Goal: Information Seeking & Learning: Learn about a topic

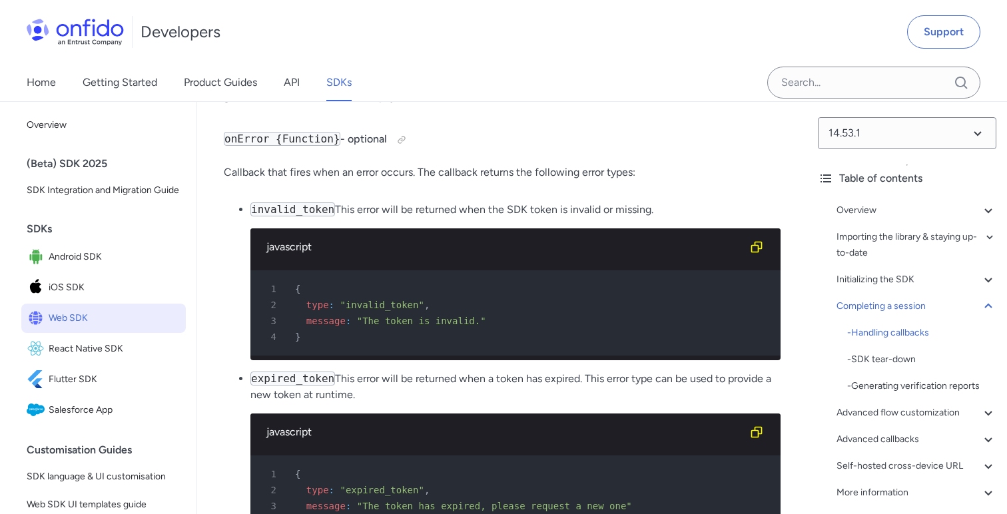
scroll to position [13563, 0]
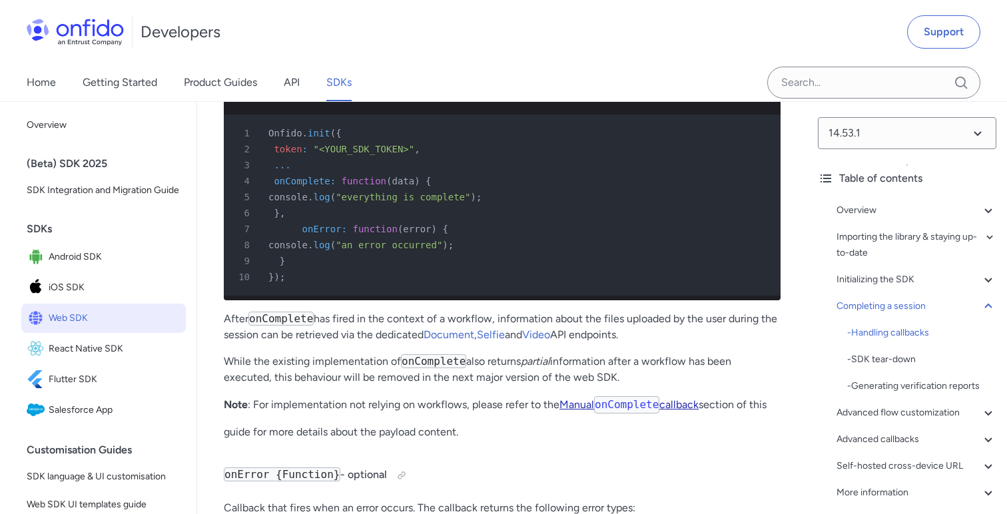
click at [635, 396] on code "onComplete" at bounding box center [626, 404] width 65 height 17
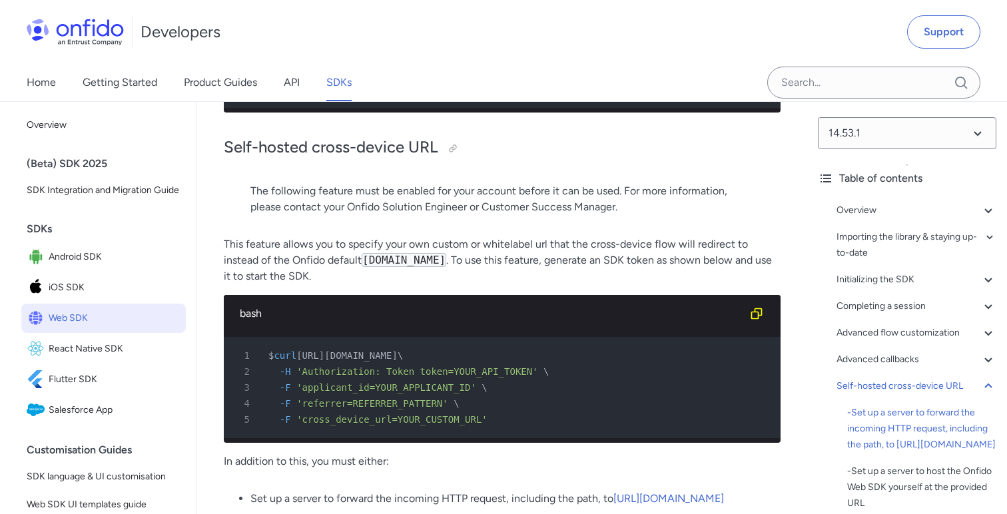
scroll to position [33702, 0]
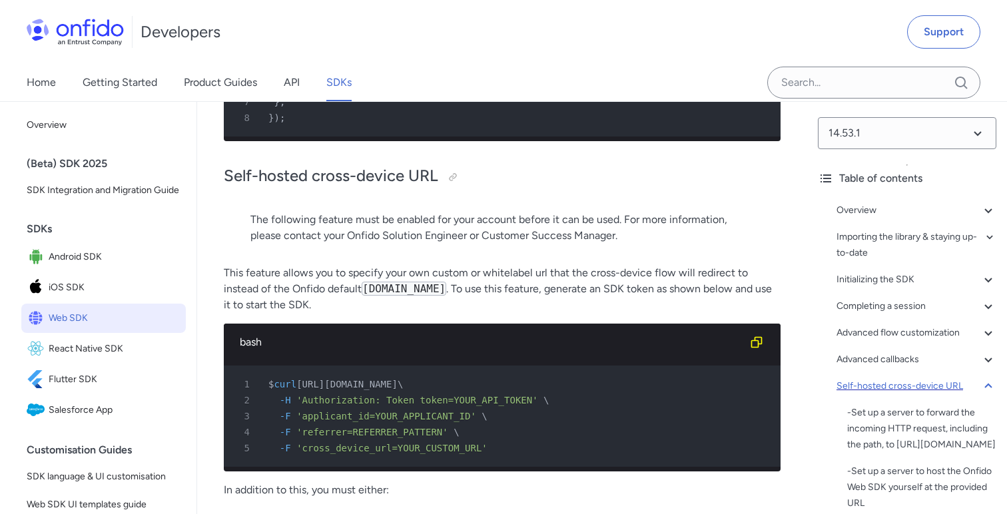
click at [896, 384] on div "Self-hosted cross-device URL" at bounding box center [917, 386] width 160 height 16
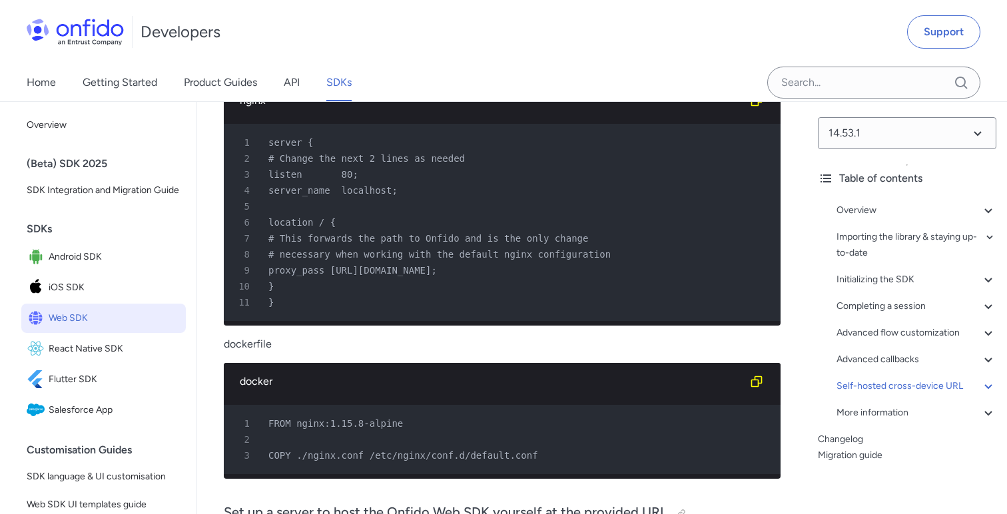
scroll to position [34608, 0]
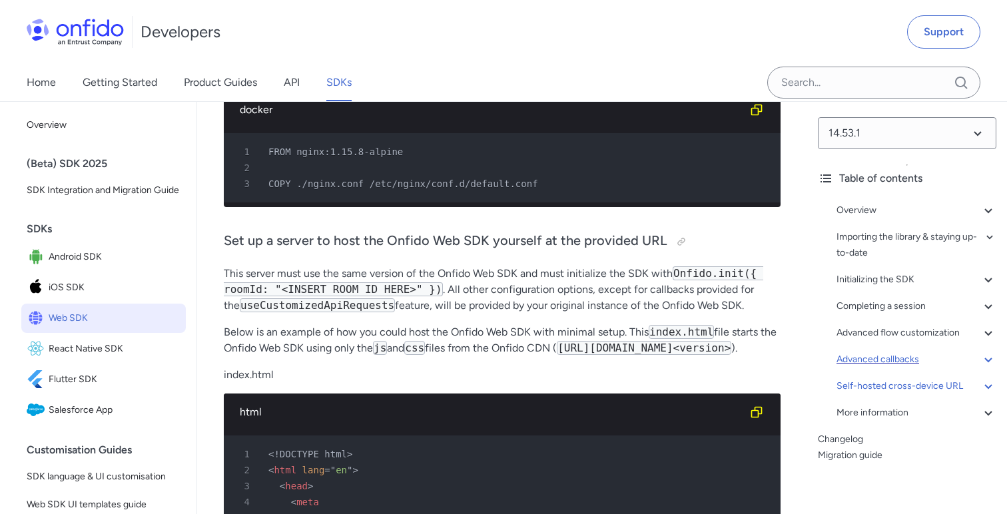
click at [863, 356] on div "Advanced callbacks" at bounding box center [917, 360] width 160 height 16
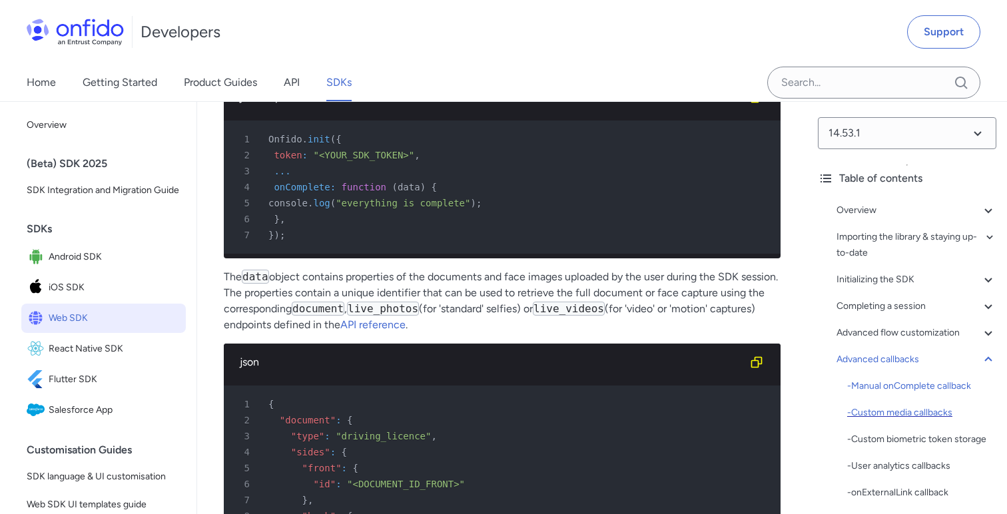
scroll to position [136, 0]
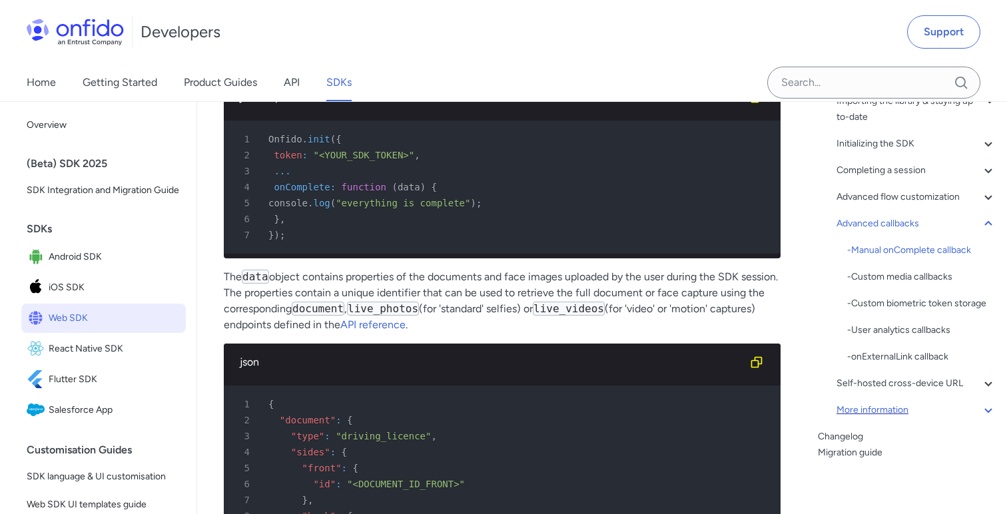
click at [887, 415] on div "More information" at bounding box center [917, 410] width 160 height 16
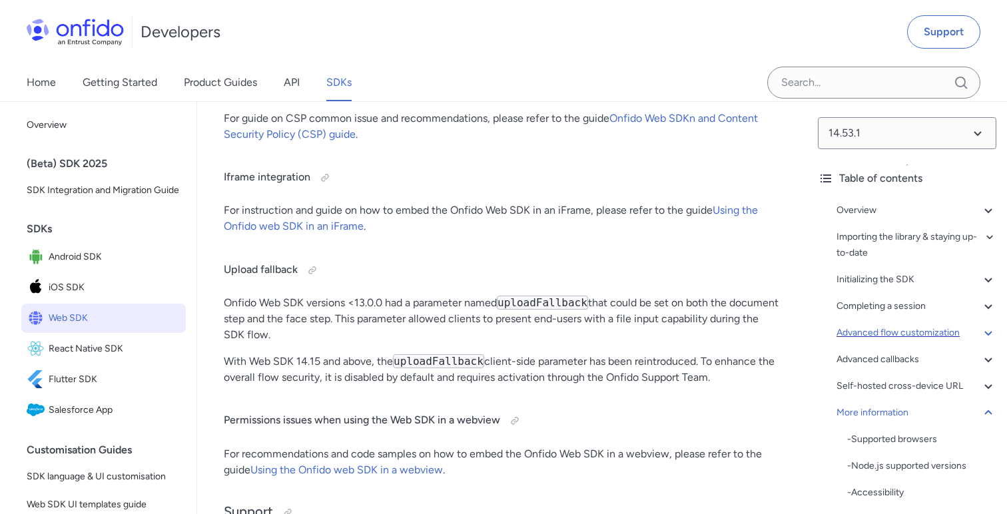
click at [991, 335] on icon at bounding box center [989, 333] width 16 height 16
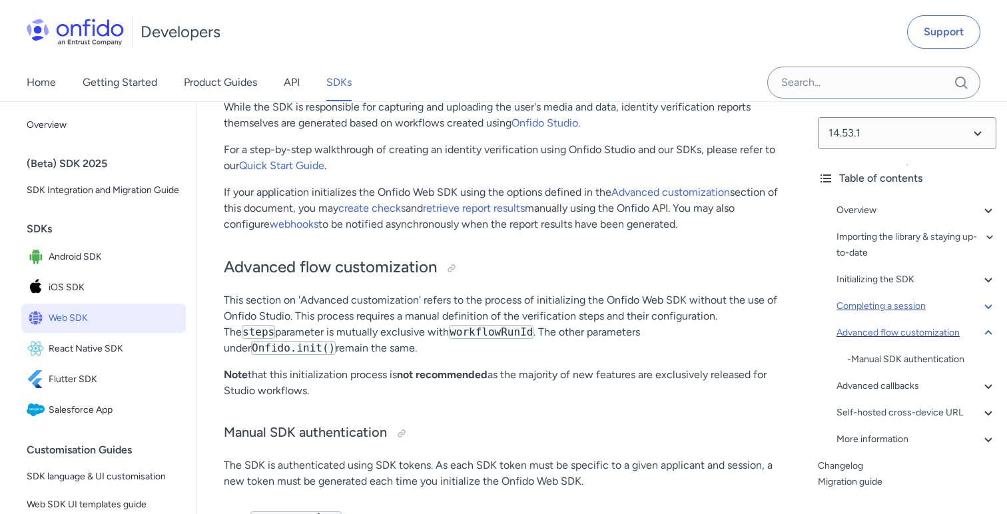
click at [981, 312] on icon at bounding box center [989, 306] width 16 height 16
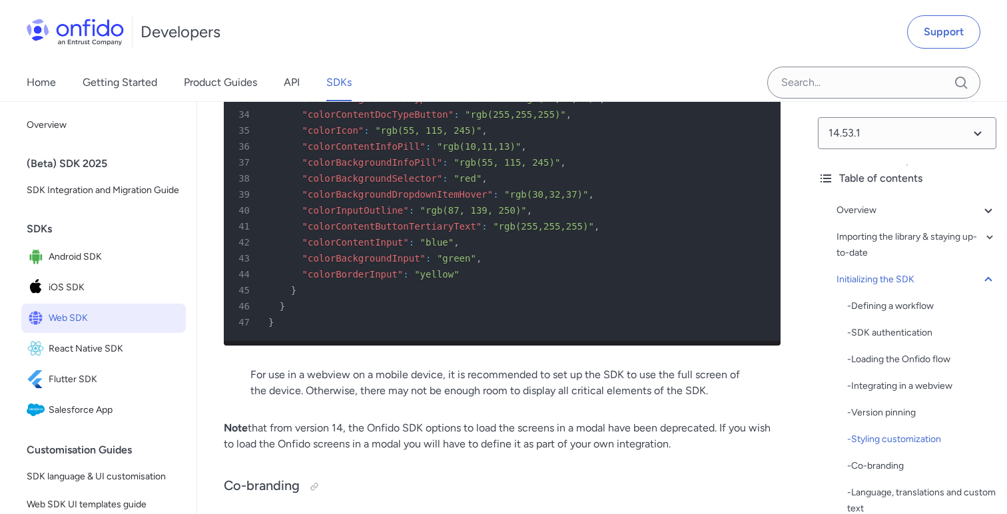
scroll to position [5170, 0]
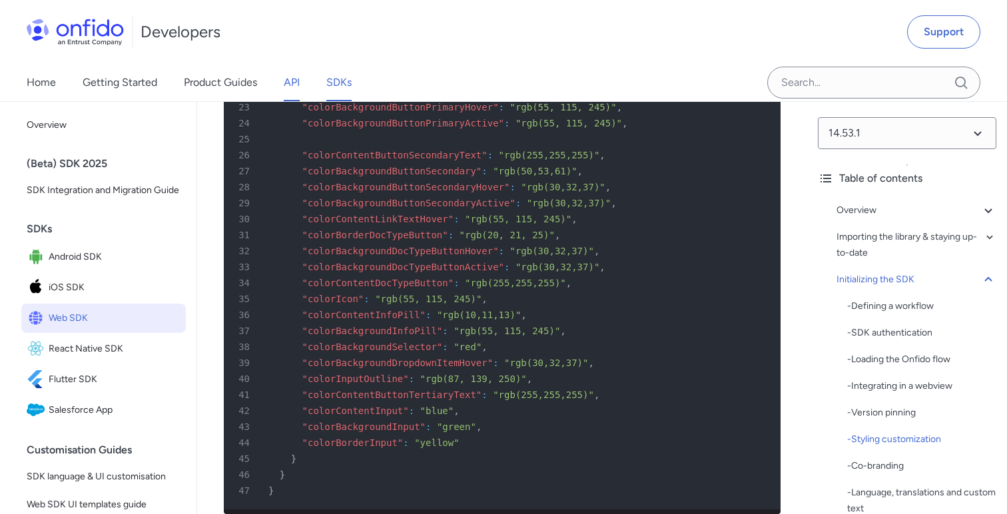
click at [293, 85] on link "API" at bounding box center [292, 82] width 16 height 37
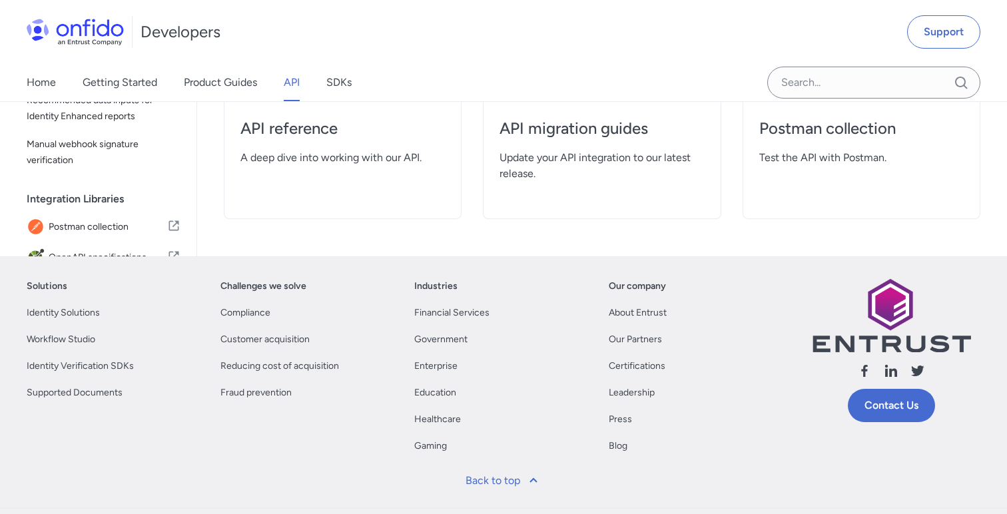
scroll to position [247, 0]
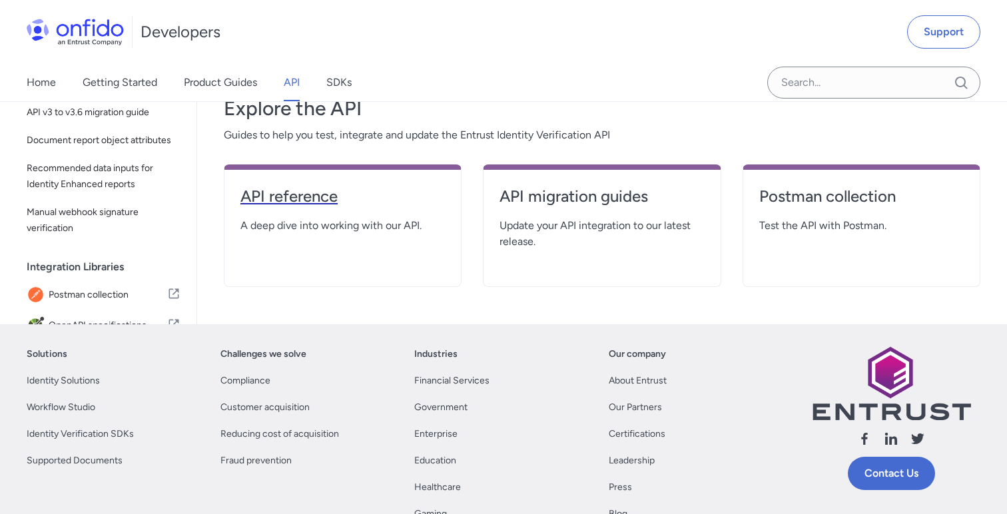
click at [299, 195] on h4 "API reference" at bounding box center [343, 196] width 205 height 21
select select "http"
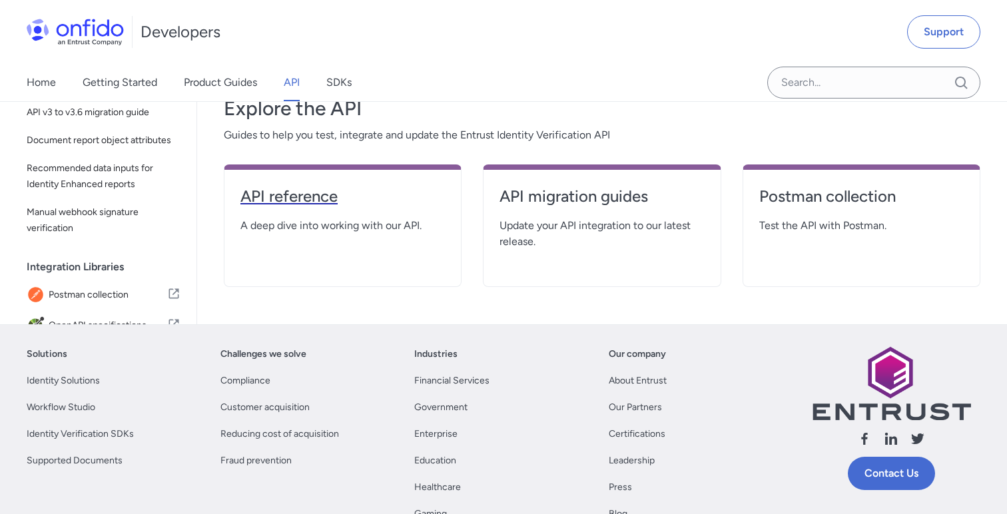
select select "http"
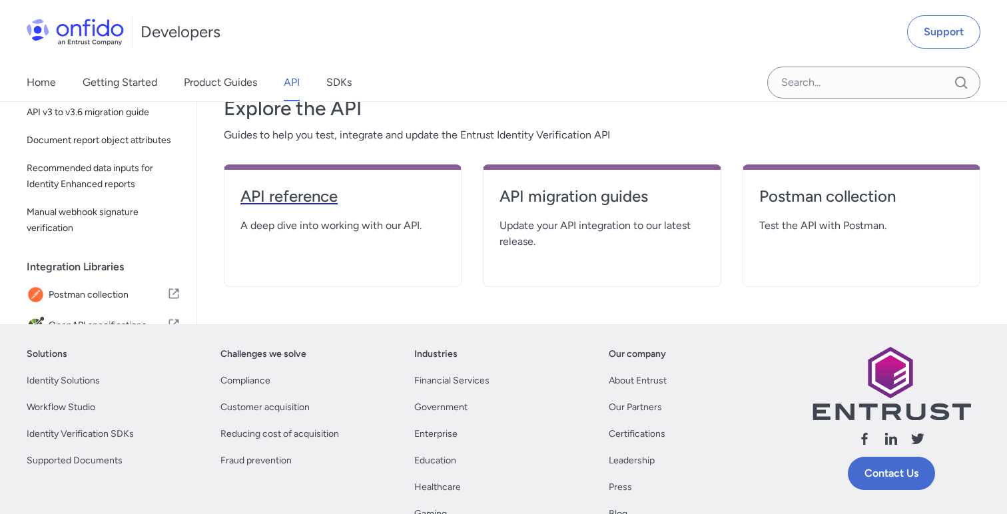
select select "http"
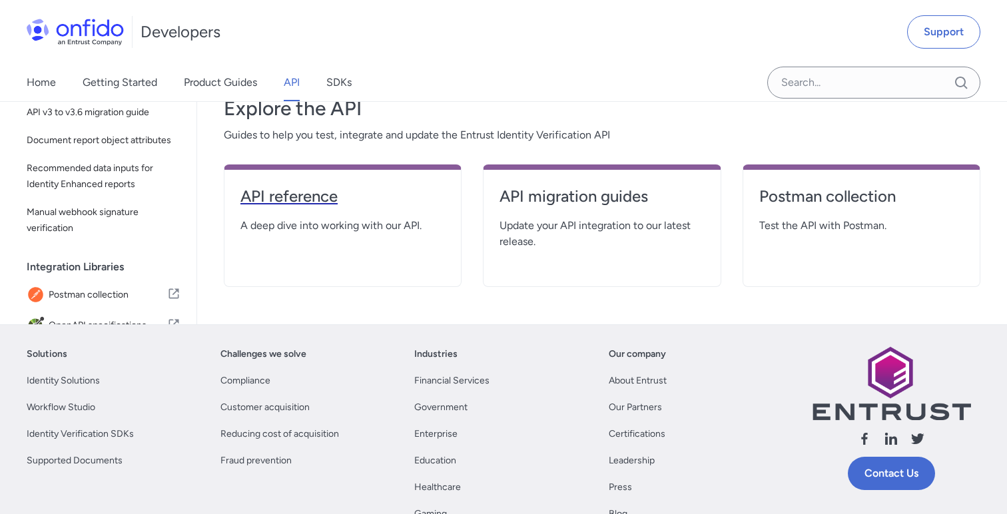
select select "http"
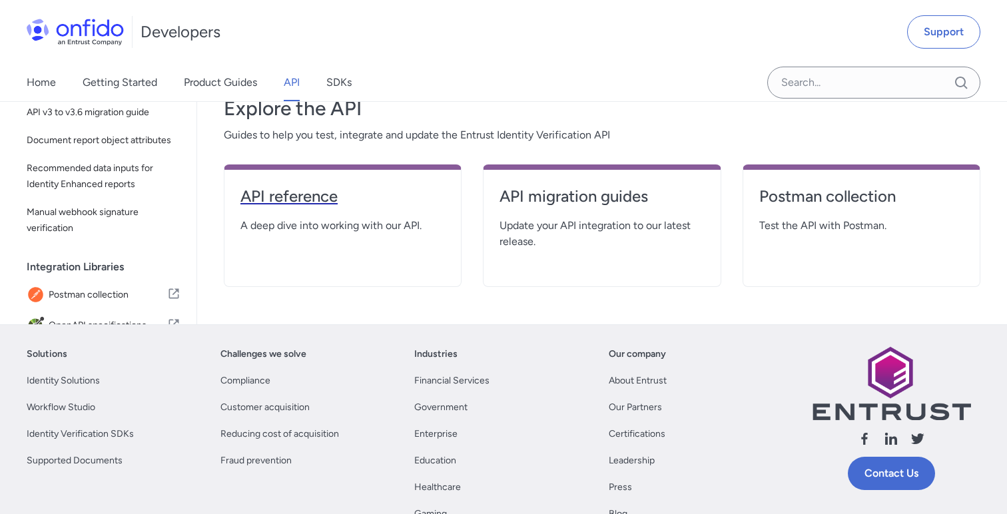
select select "http"
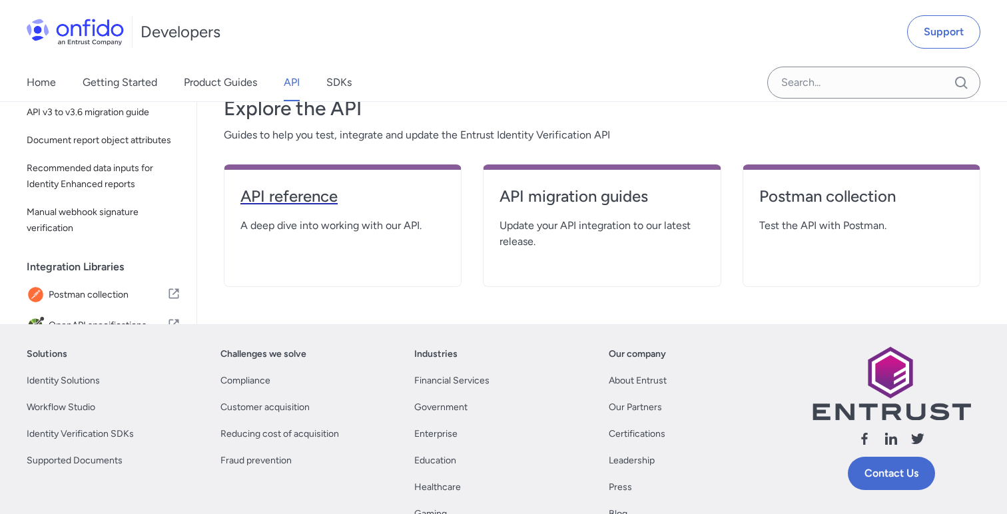
select select "http"
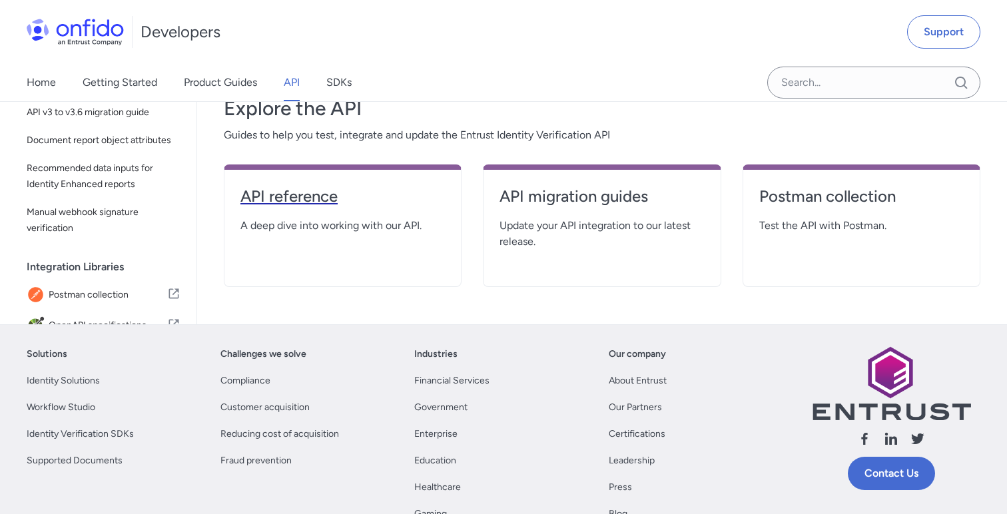
select select "http"
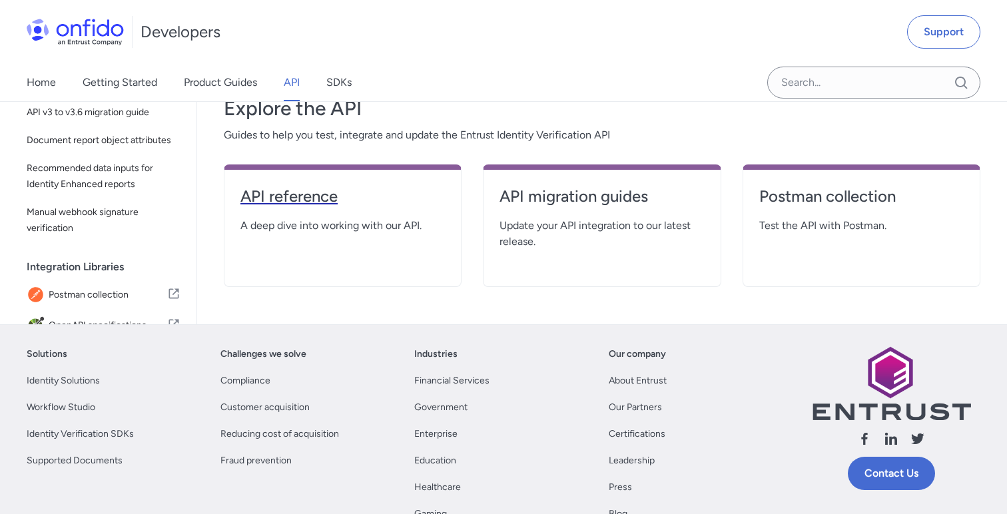
select select "http"
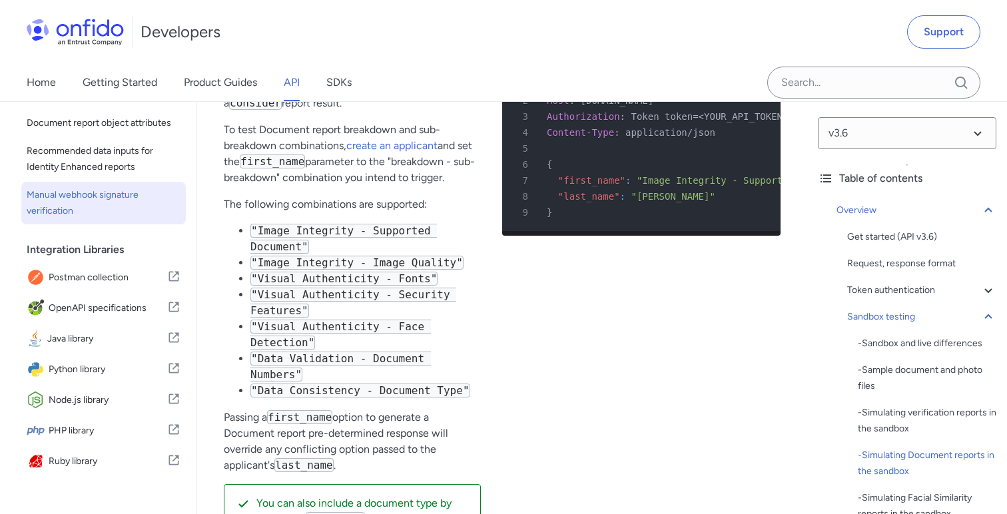
scroll to position [235, 0]
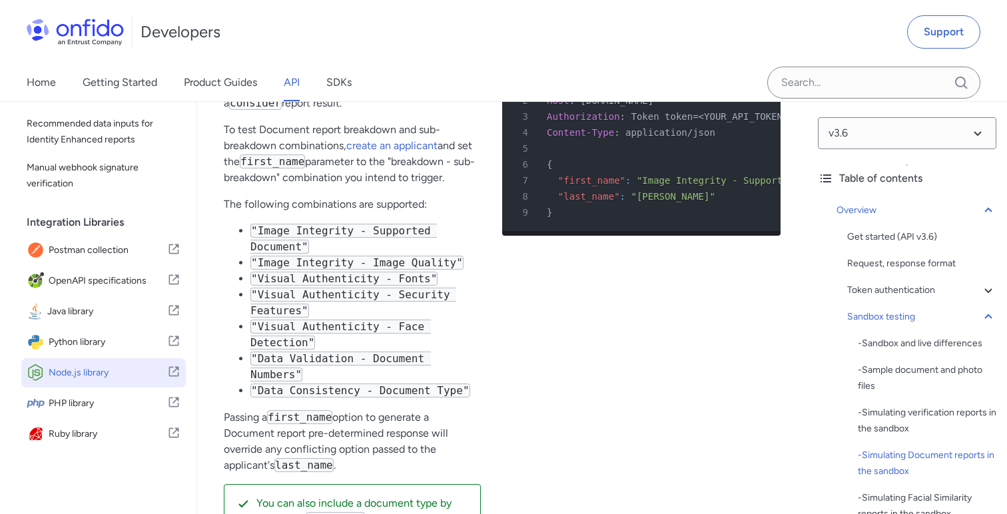
click at [94, 376] on span "Node.js library" at bounding box center [108, 373] width 119 height 19
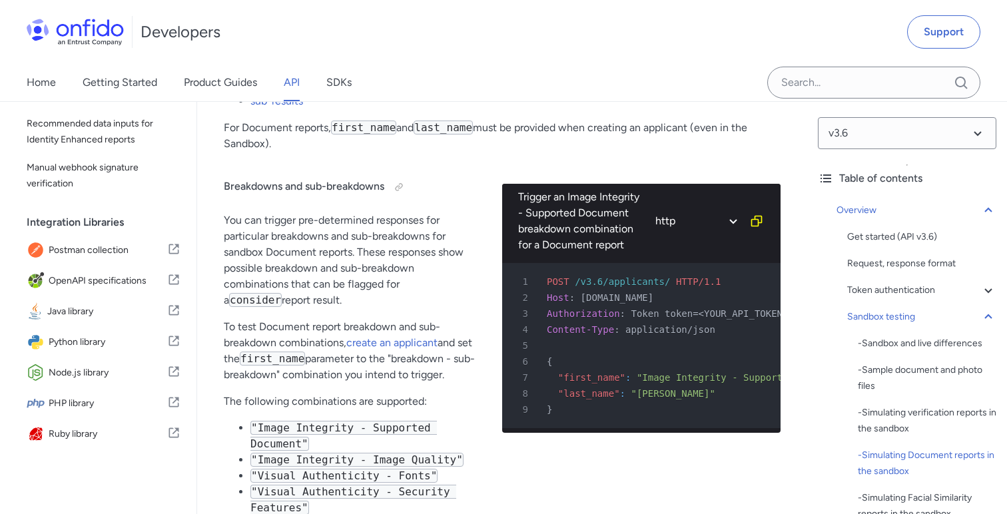
scroll to position [3696, 0]
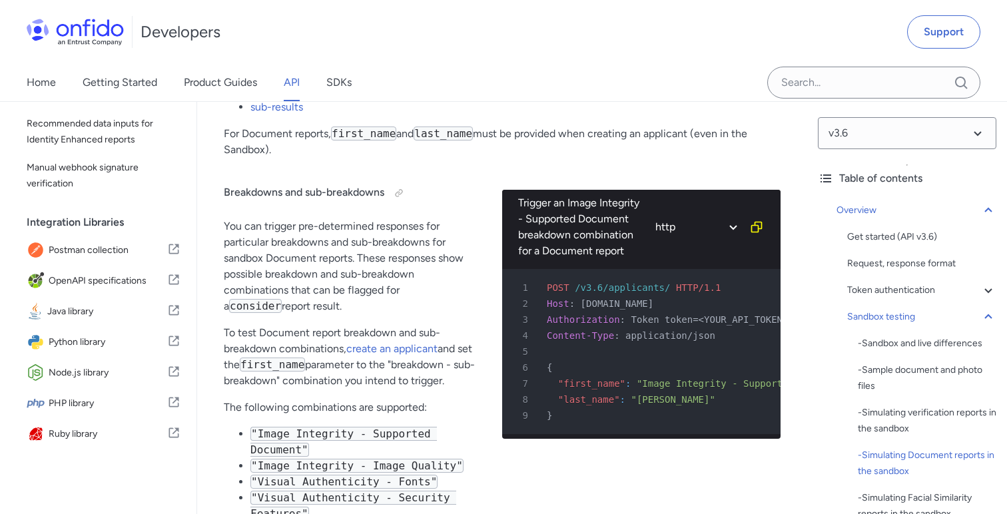
click at [448, 45] on div "Developers Support" at bounding box center [503, 32] width 1007 height 64
